Goal: Information Seeking & Learning: Learn about a topic

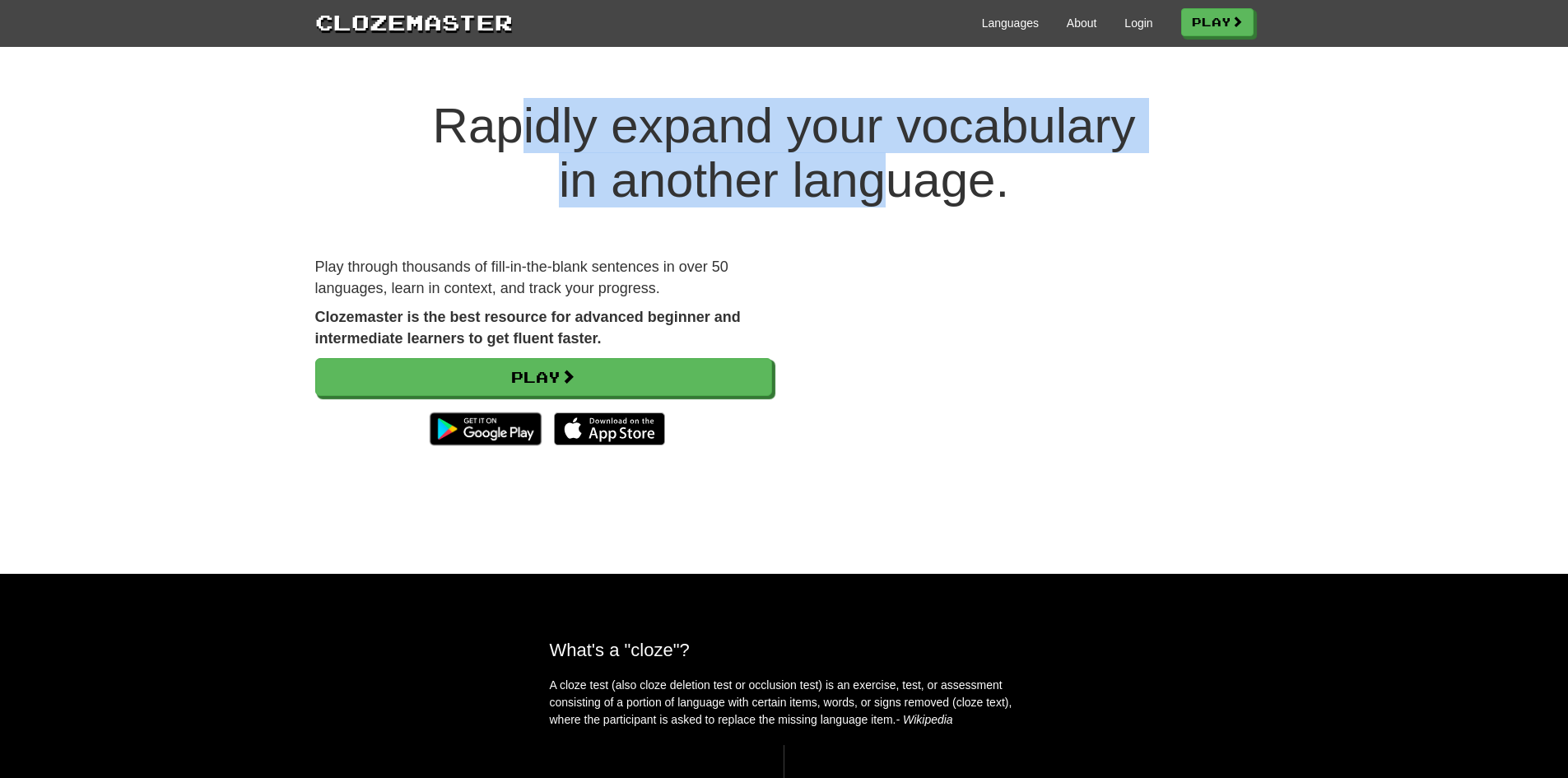
drag, startPoint x: 510, startPoint y: 118, endPoint x: 884, endPoint y: 197, distance: 382.3
click at [884, 197] on h1 "Rapidly expand your vocabulary in another language." at bounding box center [784, 152] width 1568 height 108
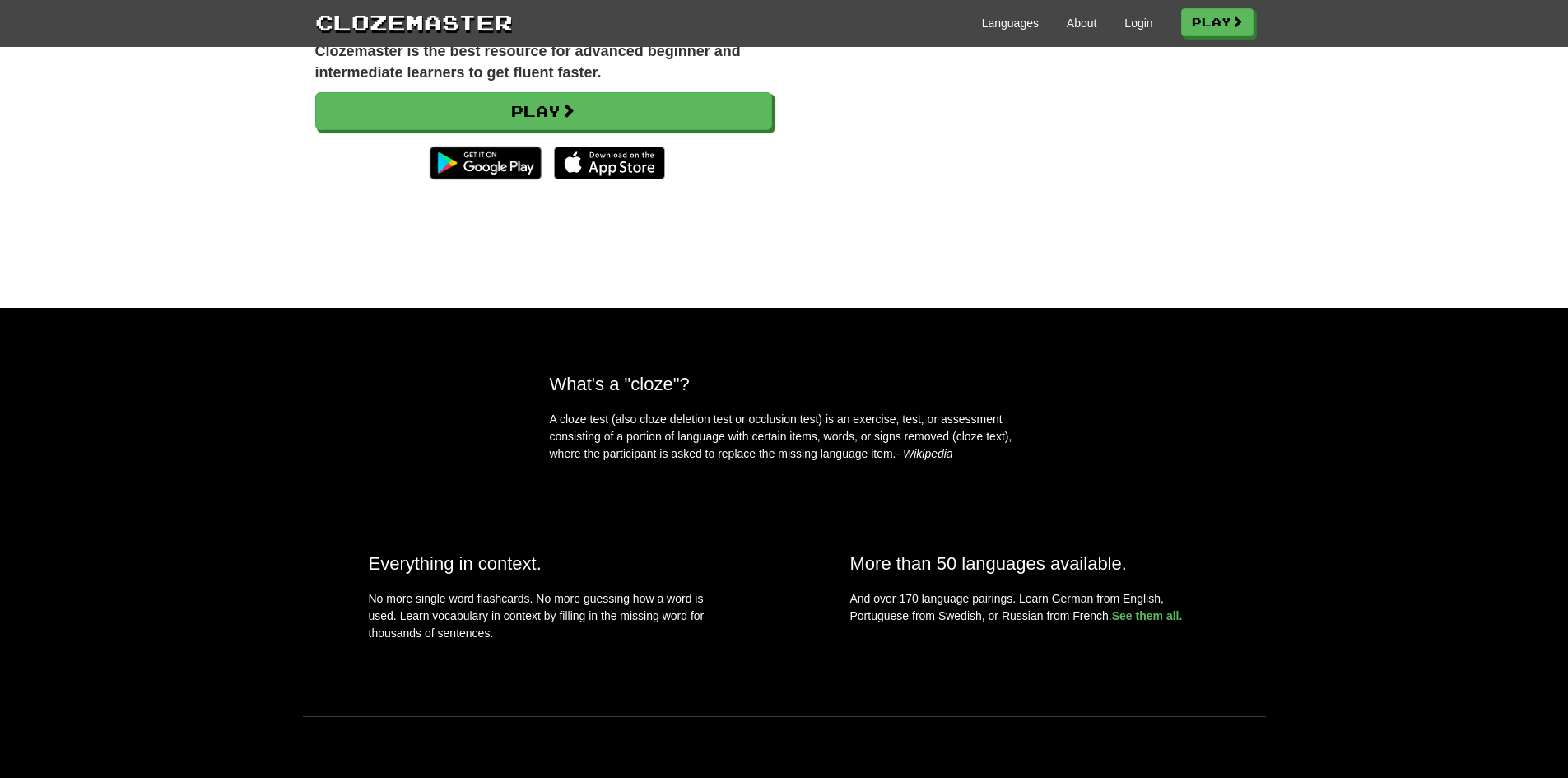
scroll to position [330, 0]
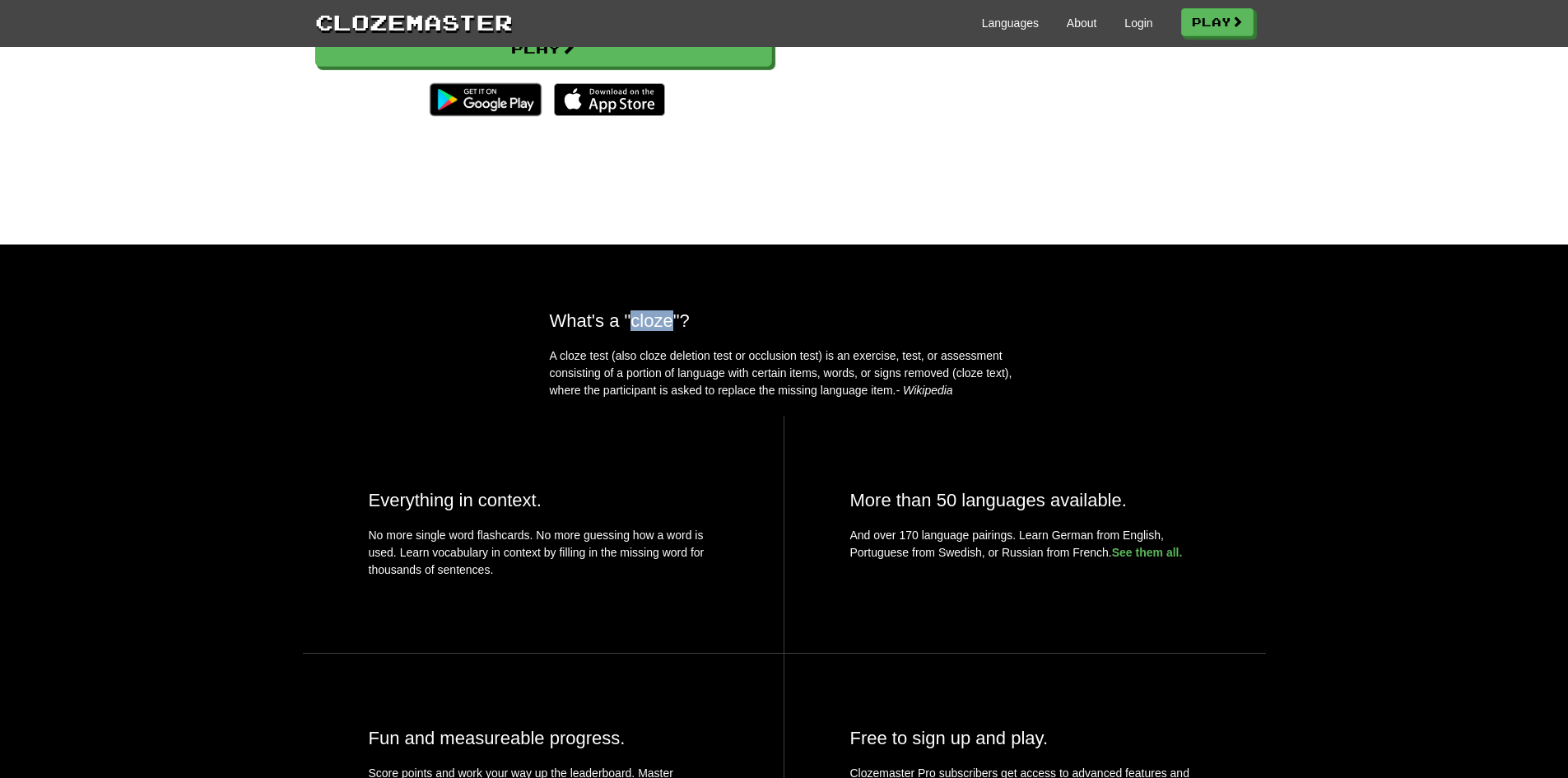
drag, startPoint x: 672, startPoint y: 351, endPoint x: 633, endPoint y: 346, distance: 39.3
click at [633, 331] on h2 "What's a "cloze"?" at bounding box center [784, 321] width 469 height 21
drag, startPoint x: 647, startPoint y: 351, endPoint x: 596, endPoint y: 350, distance: 51.0
click at [596, 331] on h2 "What's a "cloze"?" at bounding box center [784, 321] width 469 height 21
drag, startPoint x: 633, startPoint y: 348, endPoint x: 675, endPoint y: 354, distance: 42.4
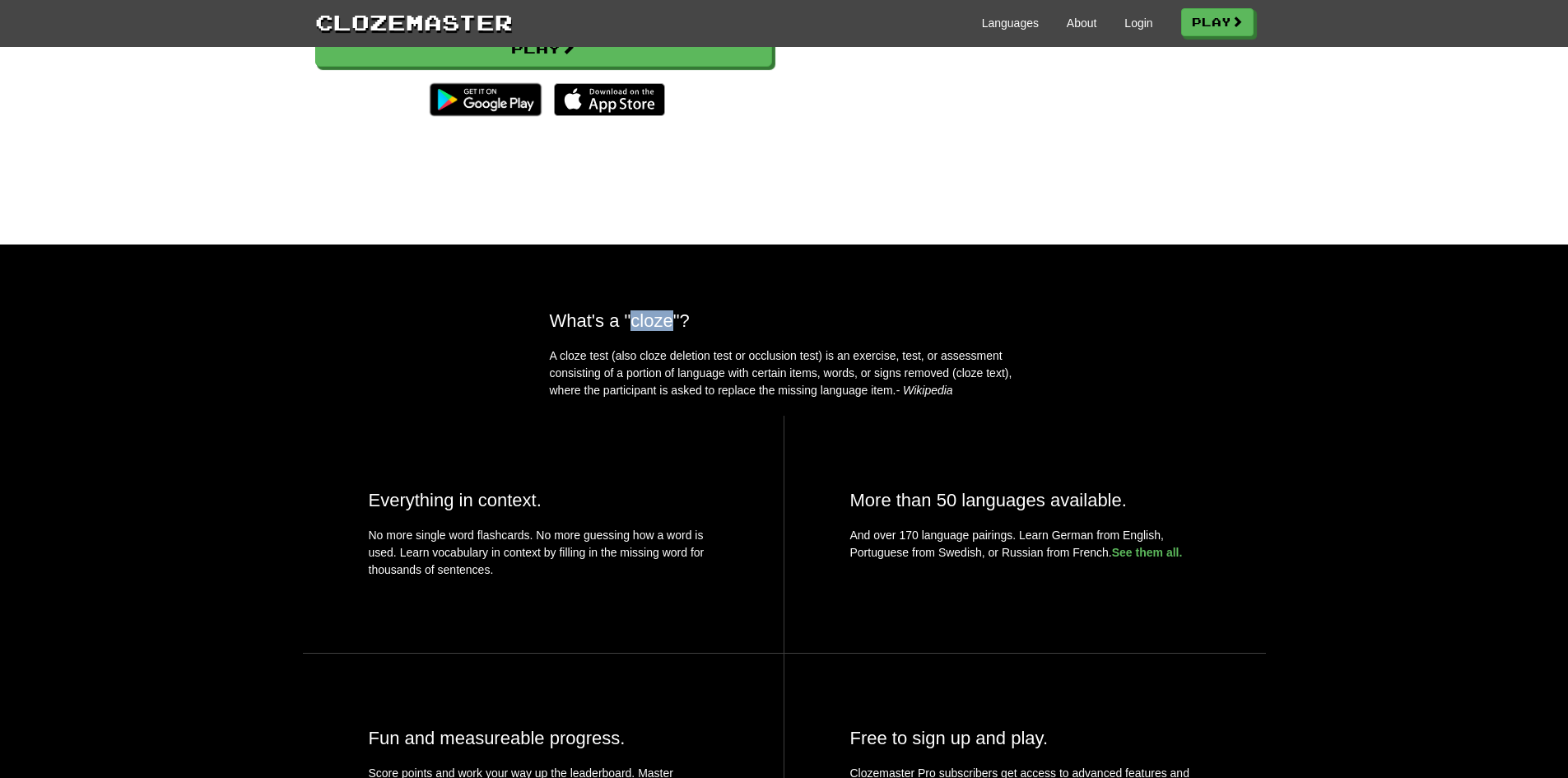
click at [675, 331] on h2 "What's a "cloze"?" at bounding box center [784, 321] width 469 height 21
click at [668, 331] on h2 "What's a "cloze"?" at bounding box center [784, 321] width 469 height 21
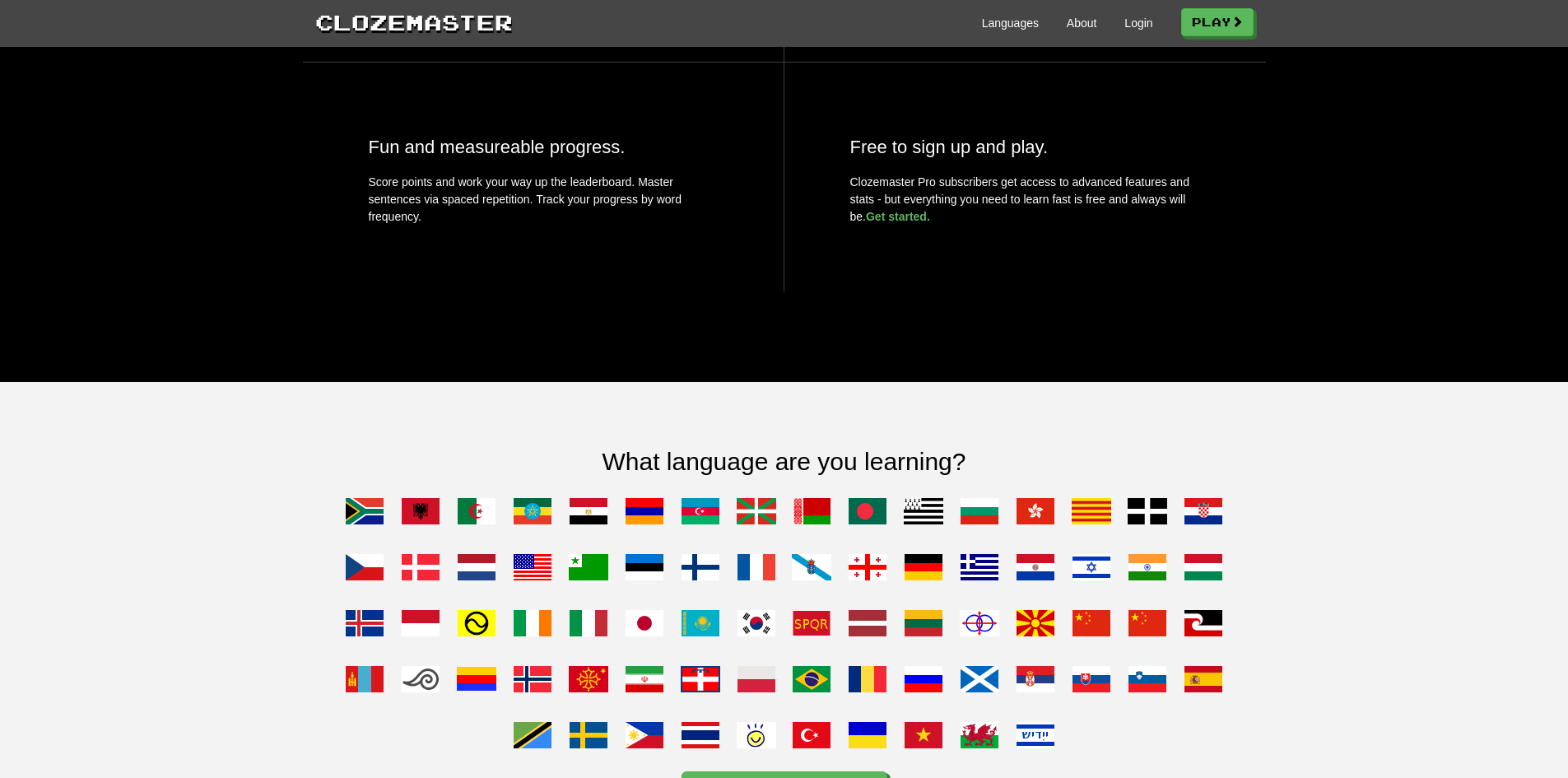
scroll to position [1152, 0]
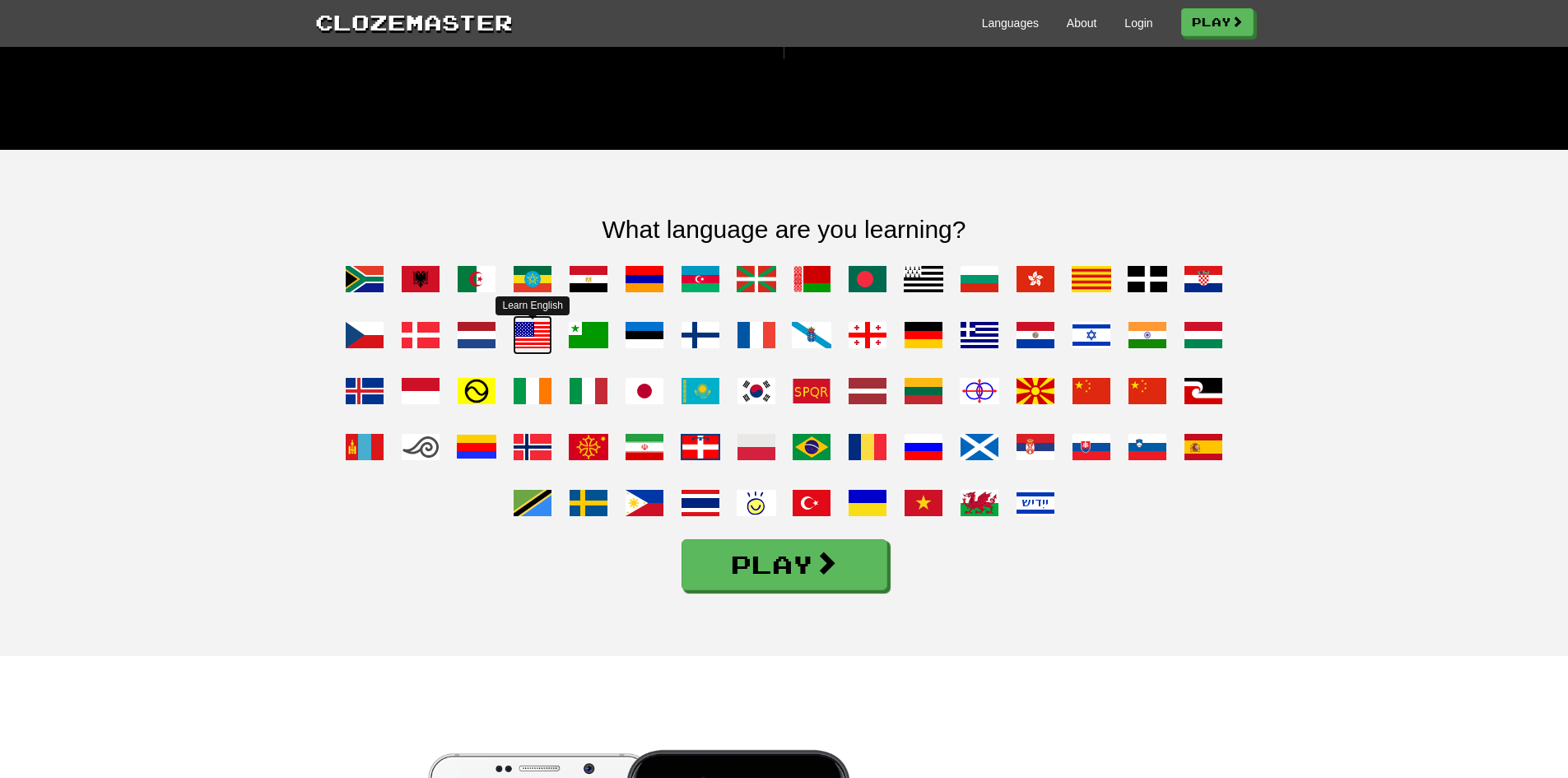
click at [535, 355] on span at bounding box center [532, 334] width 39 height 39
